Goal: Transaction & Acquisition: Purchase product/service

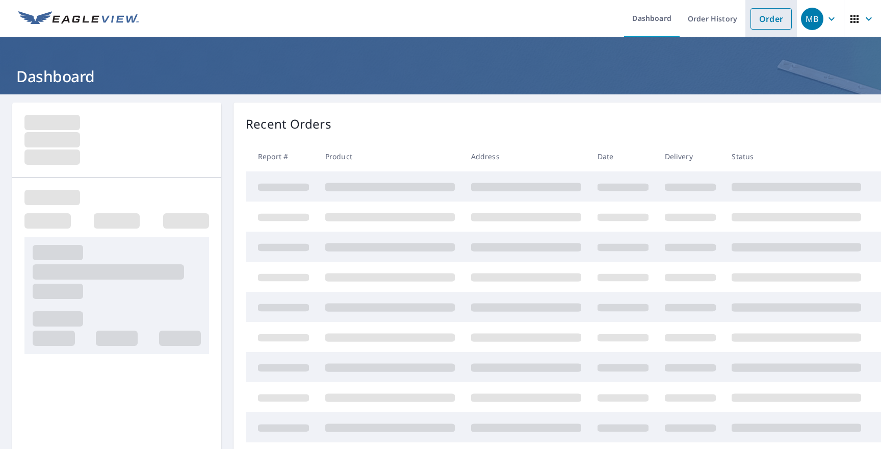
click at [771, 19] on link "Order" at bounding box center [771, 18] width 41 height 21
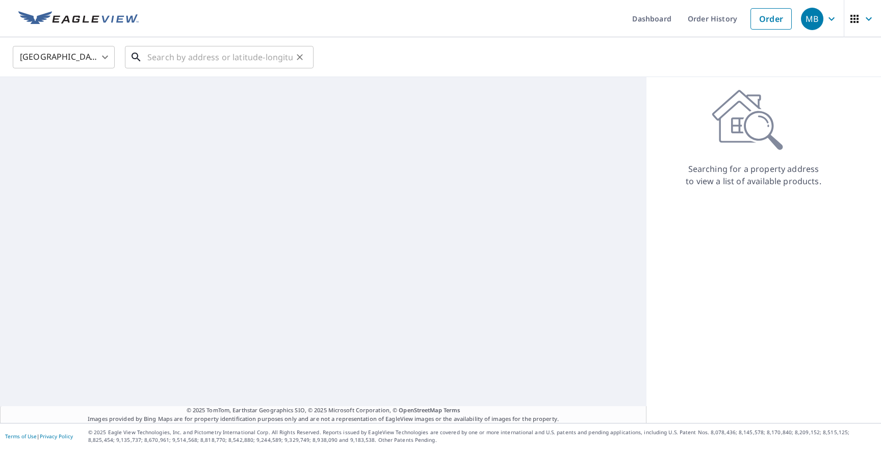
click at [254, 53] on input "text" at bounding box center [219, 57] width 145 height 29
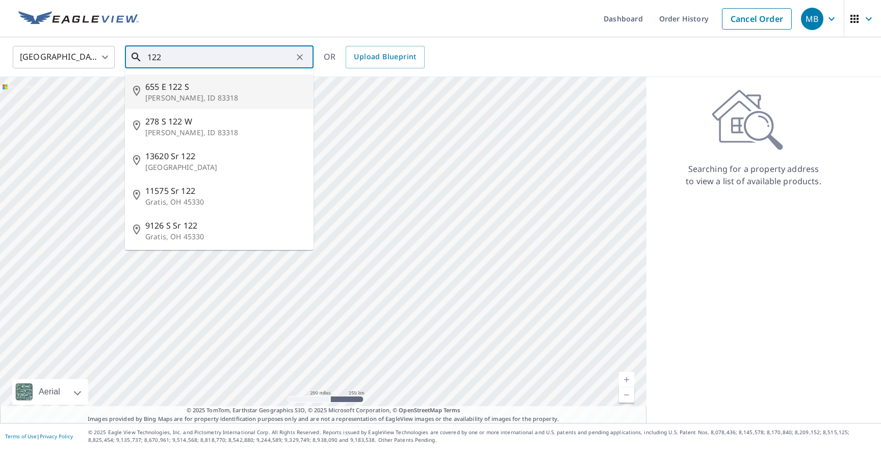
click at [229, 87] on span "655 E 122 S" at bounding box center [225, 87] width 160 height 12
type input "[STREET_ADDRESS][PERSON_NAME]"
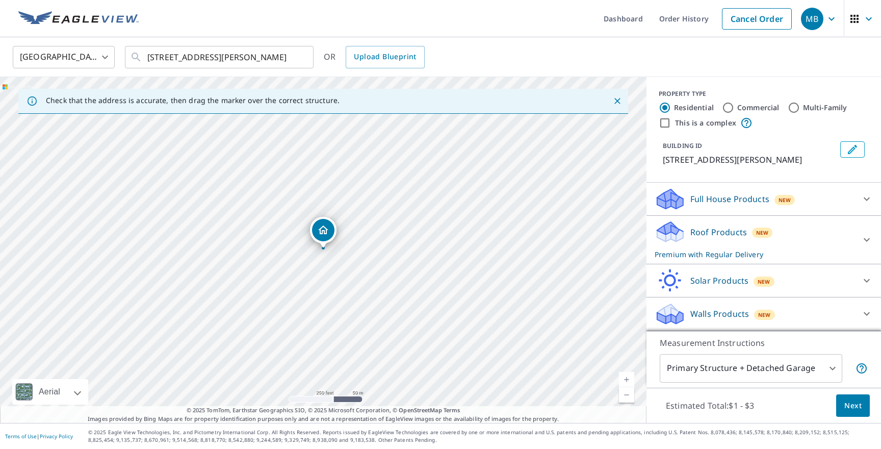
click at [731, 201] on p "Full House Products" at bounding box center [729, 199] width 79 height 12
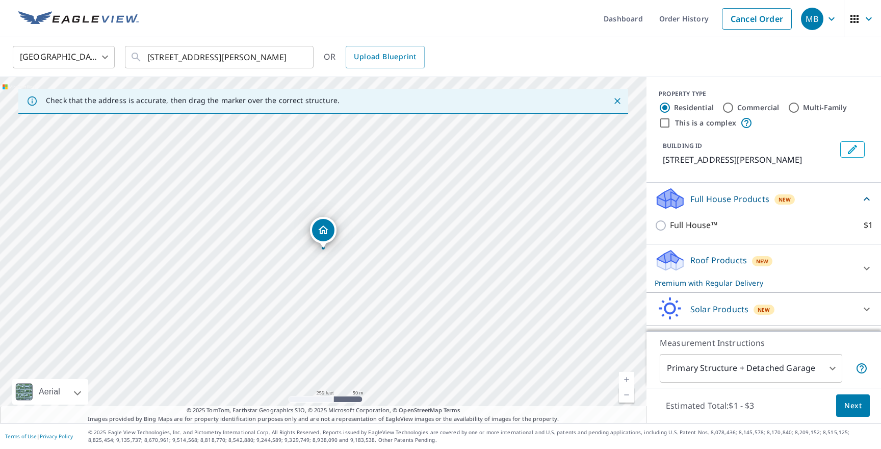
click at [731, 201] on p "Full House Products" at bounding box center [729, 199] width 79 height 12
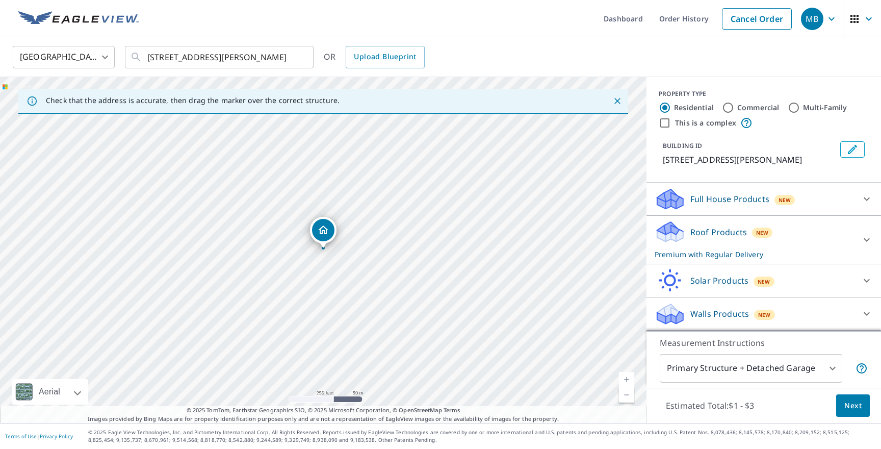
click at [729, 229] on p "Roof Products" at bounding box center [718, 232] width 57 height 12
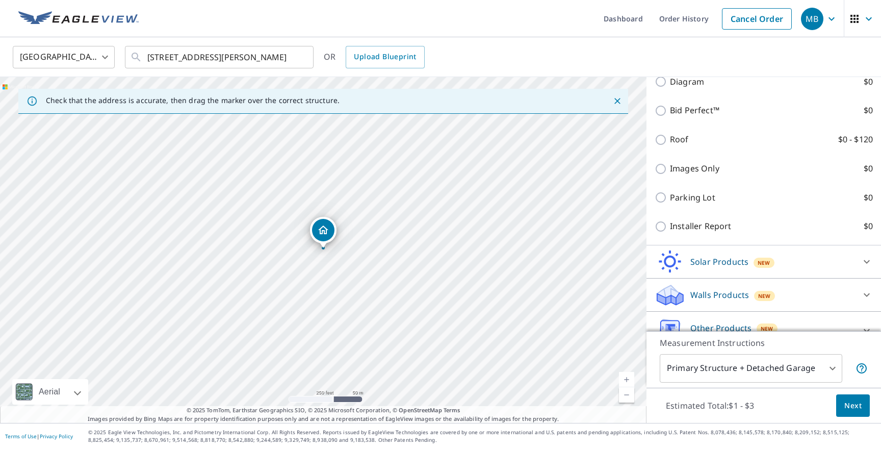
scroll to position [455, 0]
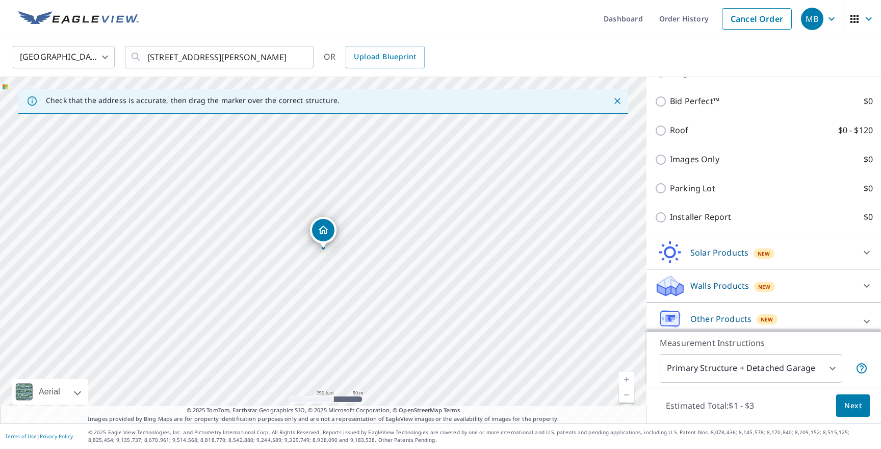
click at [716, 251] on p "Solar Products" at bounding box center [719, 252] width 58 height 12
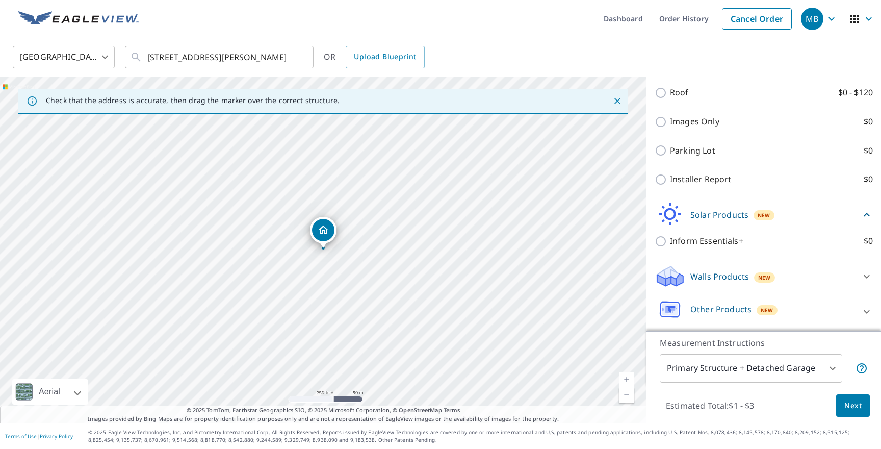
click at [704, 278] on p "Walls Products" at bounding box center [719, 276] width 59 height 12
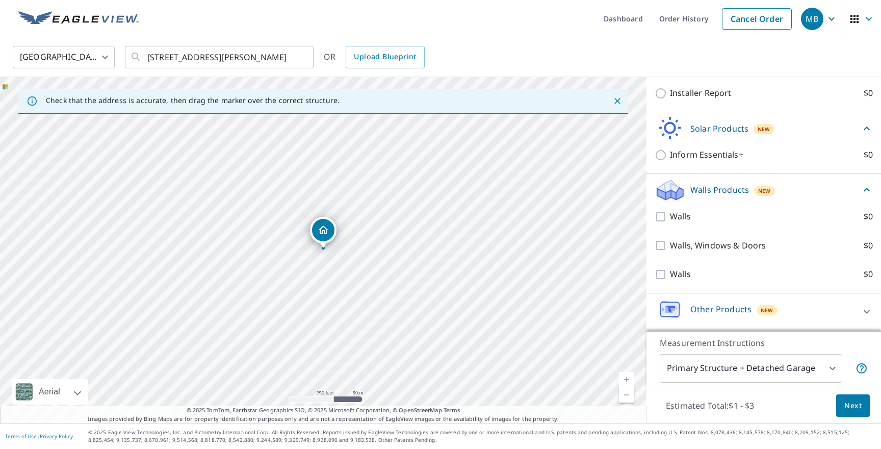
scroll to position [584, 0]
click at [733, 297] on div "Other Products New" at bounding box center [755, 311] width 200 height 29
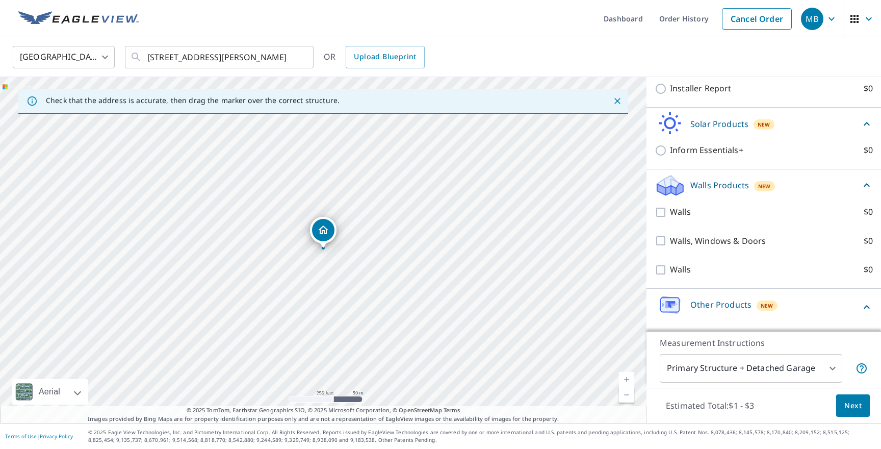
scroll to position [613, 0]
